Goal: Information Seeking & Learning: Learn about a topic

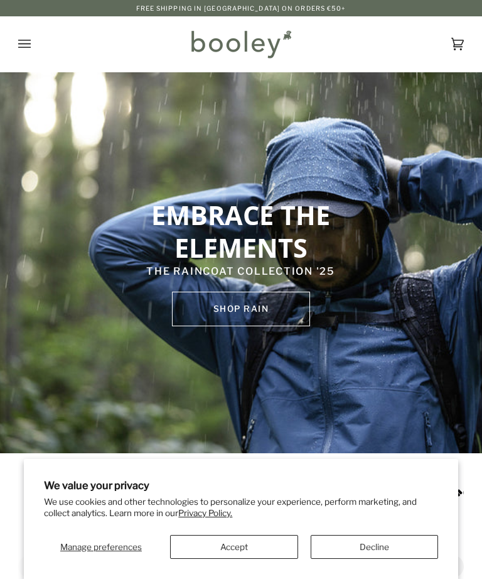
click at [21, 46] on icon "Open menu" at bounding box center [24, 44] width 13 height 19
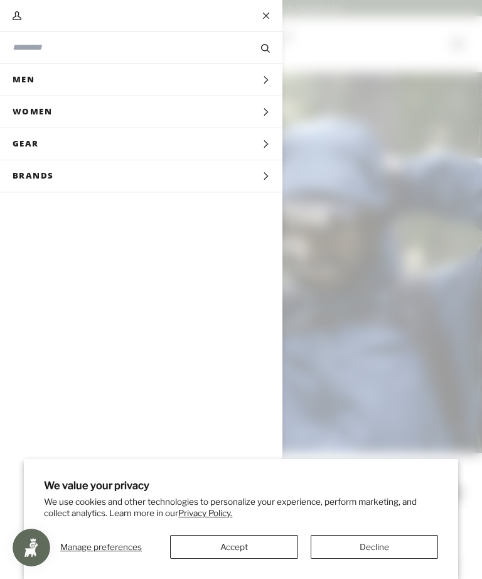
click at [264, 144] on icon "Main menu" at bounding box center [266, 144] width 8 height 8
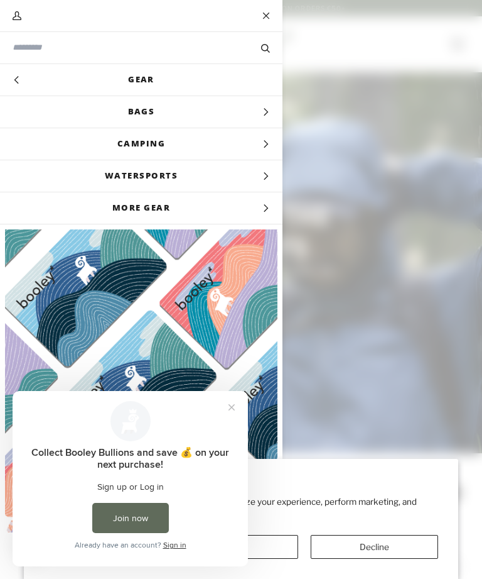
click at [234, 408] on button "Close prompt" at bounding box center [231, 407] width 23 height 23
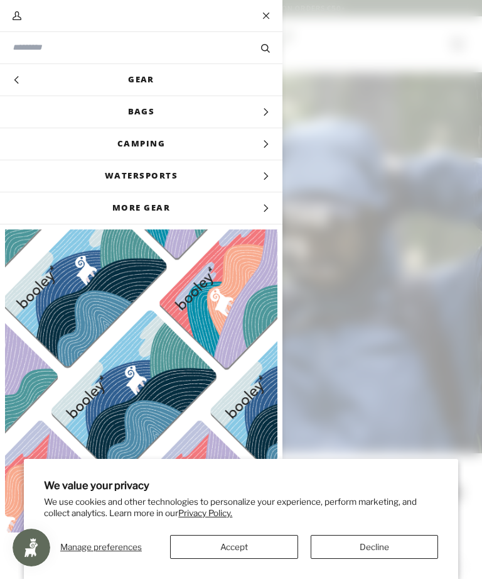
click at [248, 543] on button "Accept" at bounding box center [234, 547] width 128 height 24
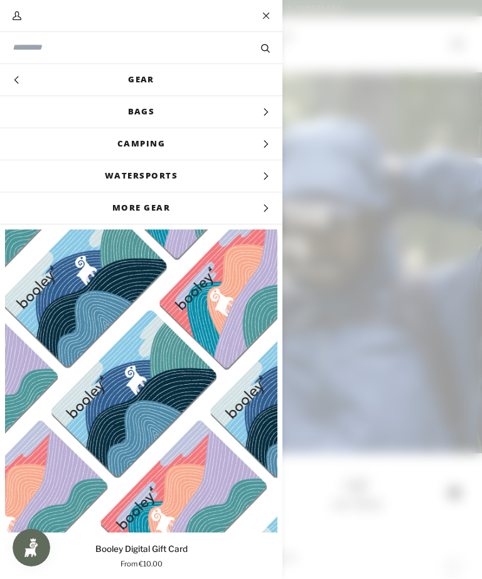
click at [260, 143] on span "Camping" at bounding box center [141, 143] width 283 height 31
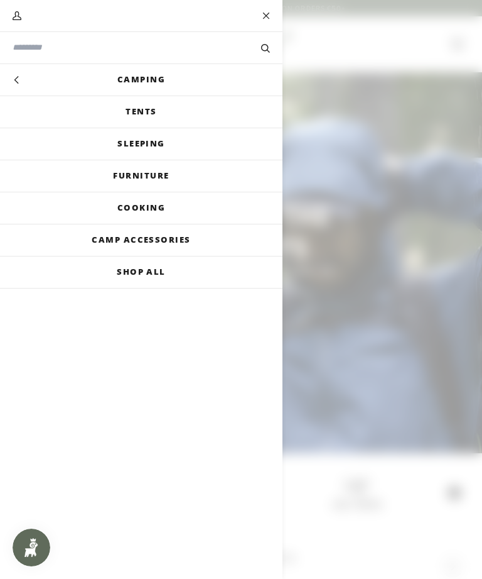
click at [146, 210] on link "Cooking" at bounding box center [141, 207] width 283 height 31
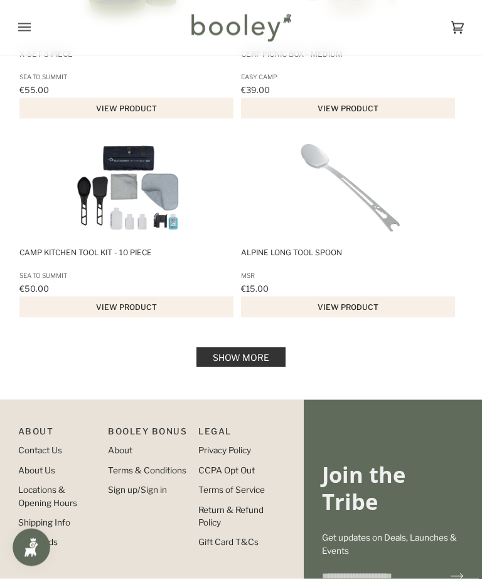
scroll to position [1963, 0]
click at [266, 366] on link "Show more" at bounding box center [241, 356] width 89 height 19
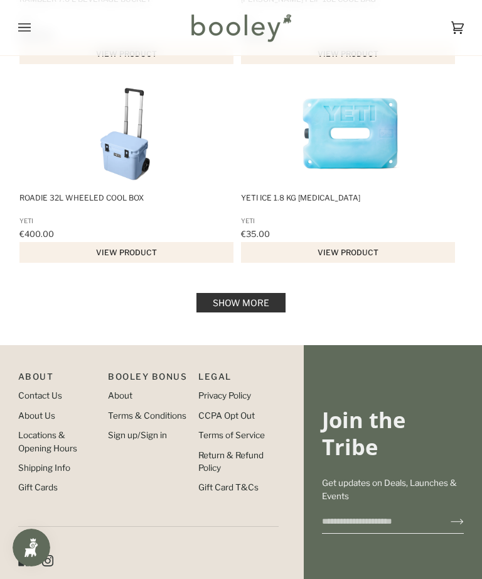
click at [264, 312] on link "Show more" at bounding box center [241, 302] width 89 height 19
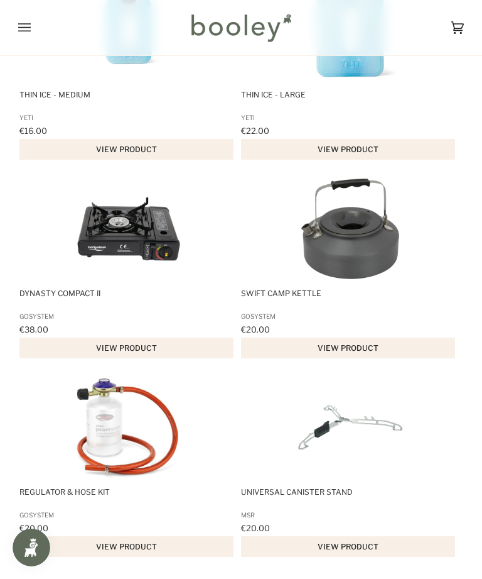
scroll to position [4296, 0]
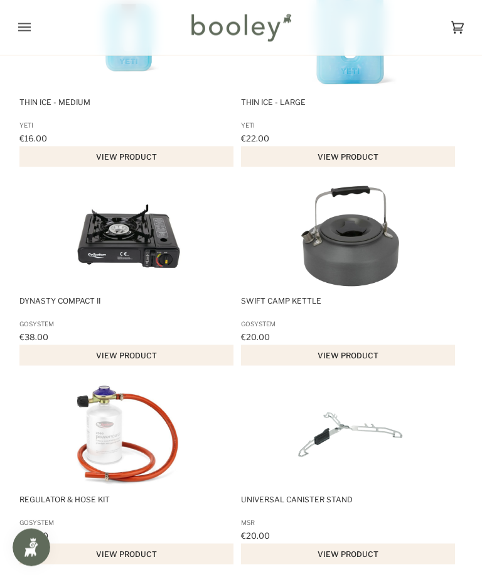
click at [136, 253] on img "Dynasty Compact II" at bounding box center [128, 236] width 107 height 107
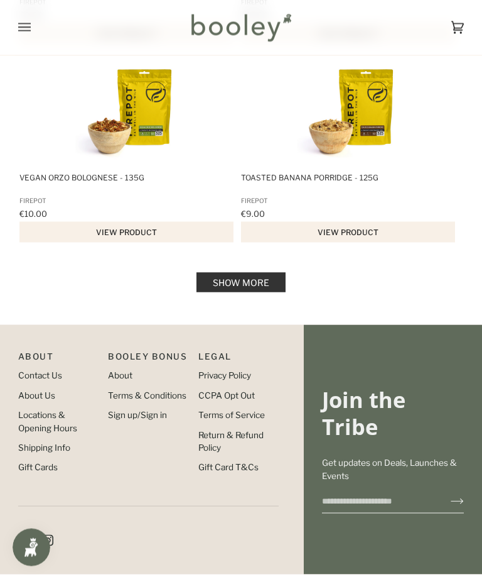
scroll to position [6037, 0]
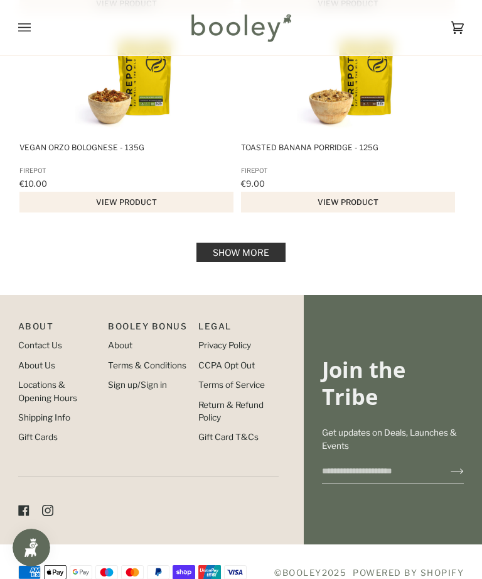
click at [273, 262] on link "Show more" at bounding box center [241, 251] width 89 height 19
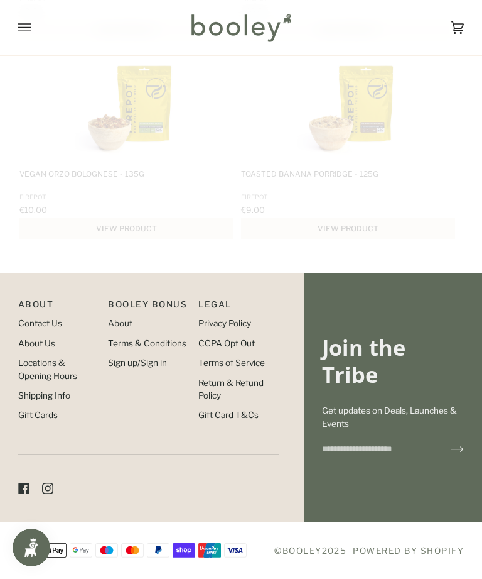
scroll to position [5988, 0]
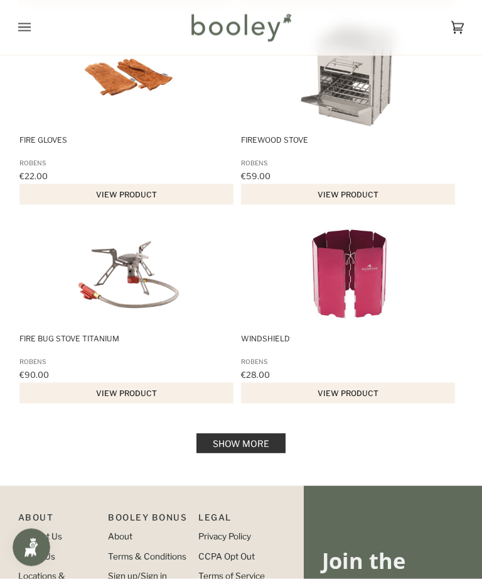
scroll to position [7833, 0]
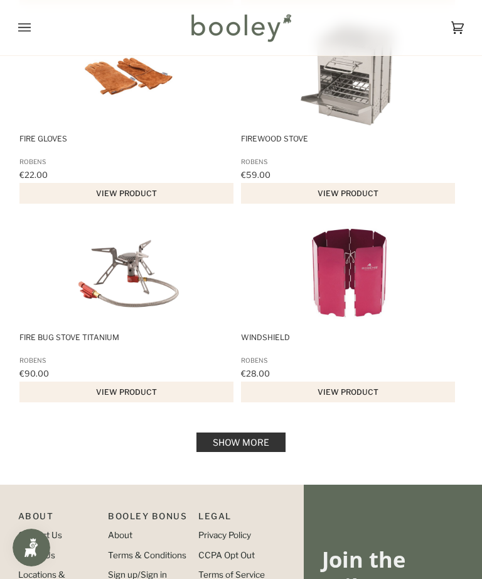
click at [270, 452] on link "Show more" at bounding box center [241, 441] width 89 height 19
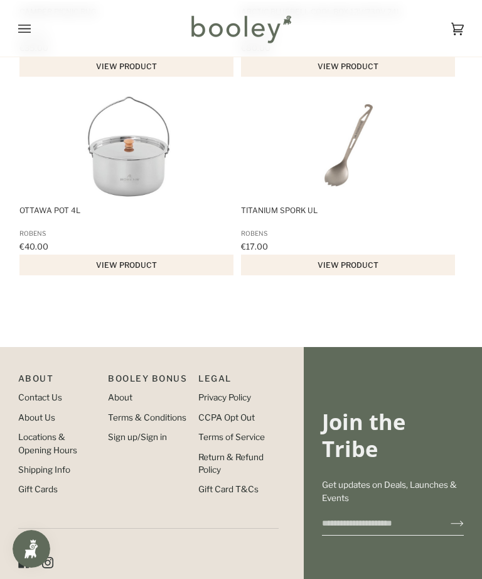
scroll to position [9765, 0]
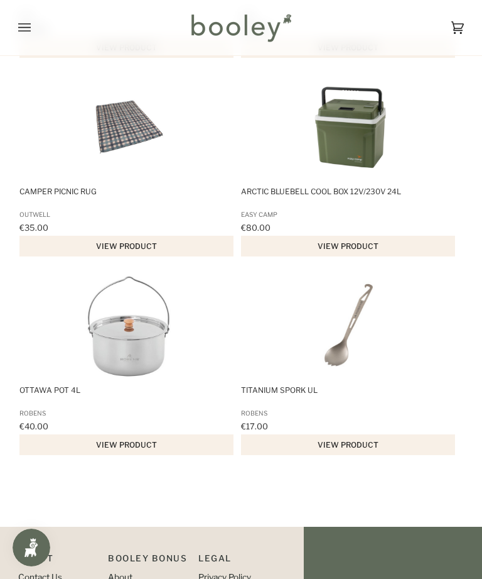
click at [23, 31] on icon "Open menu" at bounding box center [24, 27] width 13 height 8
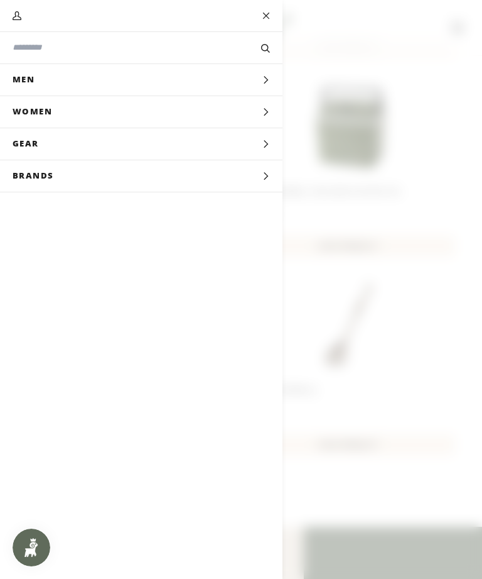
click at [275, 148] on button "Gear Expand menu" at bounding box center [141, 144] width 283 height 32
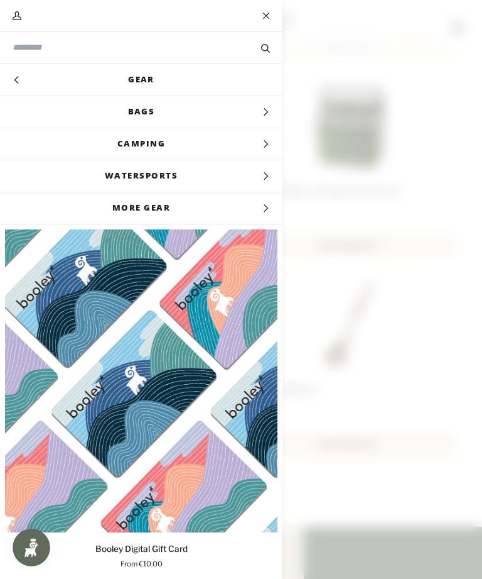
click at [251, 148] on span "Camping" at bounding box center [141, 143] width 283 height 31
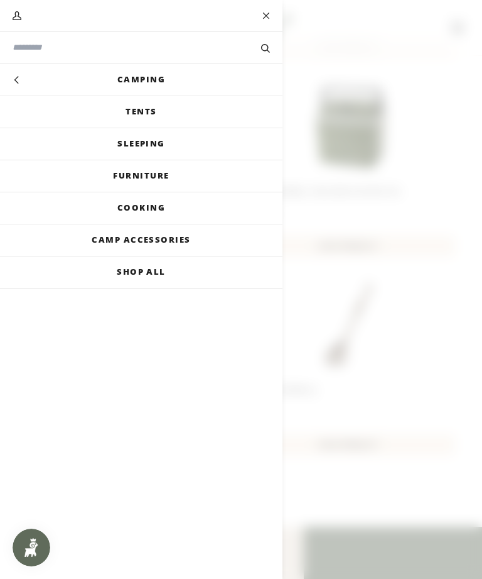
click at [215, 206] on link "Cooking" at bounding box center [141, 207] width 283 height 31
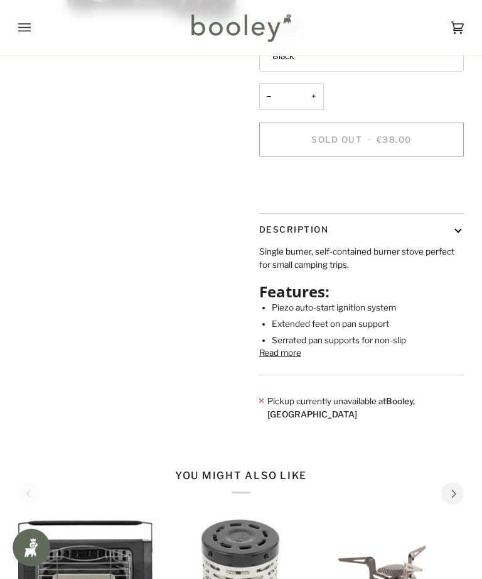
scroll to position [209, 0]
click at [288, 358] on button "Read more" at bounding box center [280, 351] width 42 height 13
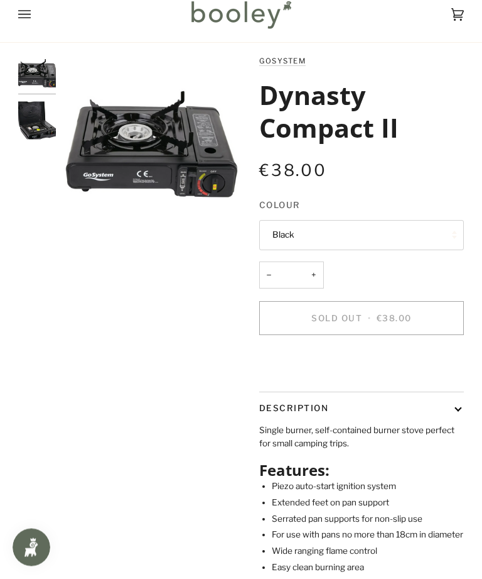
scroll to position [0, 0]
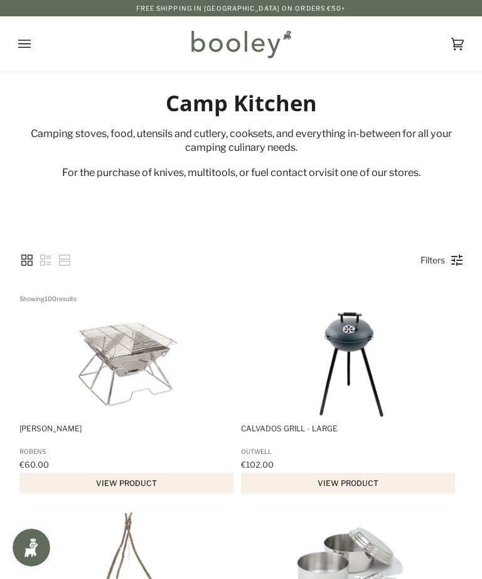
click at [23, 42] on icon "Open menu" at bounding box center [24, 44] width 13 height 19
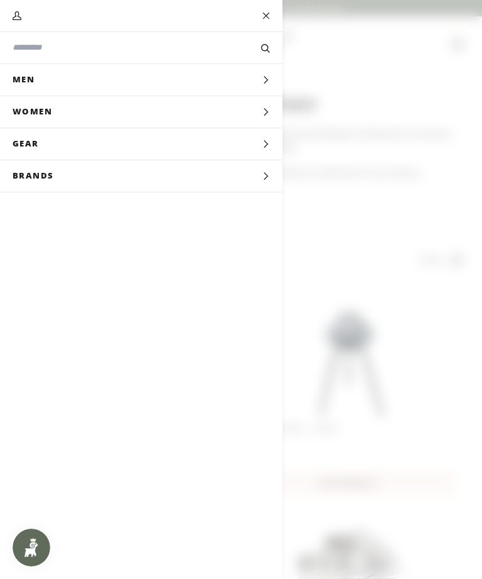
click at [205, 52] on input "Search our store" at bounding box center [120, 47] width 215 height 12
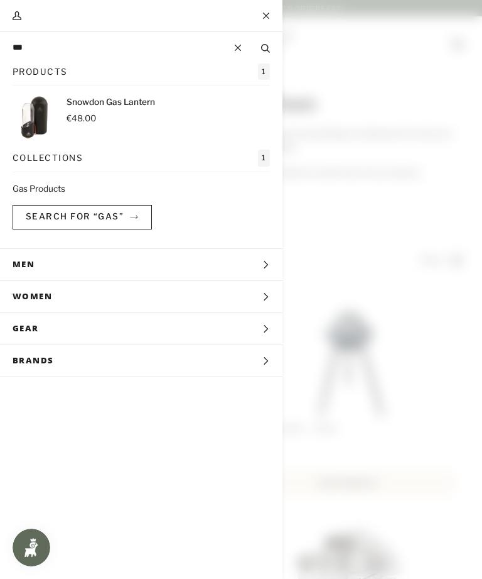
type input "***"
click at [266, 48] on button "Search" at bounding box center [266, 47] width 34 height 13
